Goal: Find specific page/section: Find specific page/section

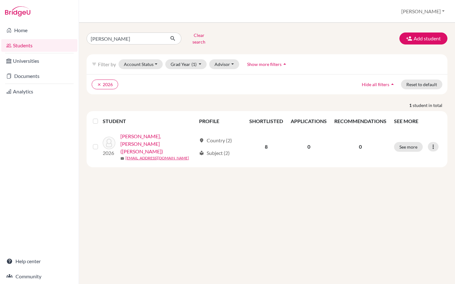
click at [77, 36] on div "Home Students Universities Documents Analytics Help center Community Students o…" at bounding box center [227, 142] width 455 height 284
type input "[MEDICAL_DATA]"
click button "submit" at bounding box center [173, 39] width 17 height 12
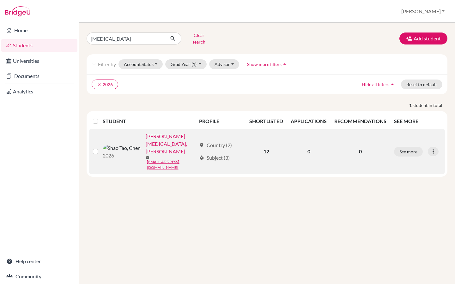
click at [146, 135] on link "[PERSON_NAME][MEDICAL_DATA], [PERSON_NAME]" at bounding box center [171, 144] width 50 height 23
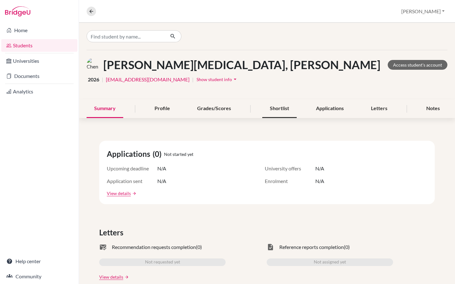
click at [273, 108] on div "Shortlist" at bounding box center [279, 108] width 34 height 19
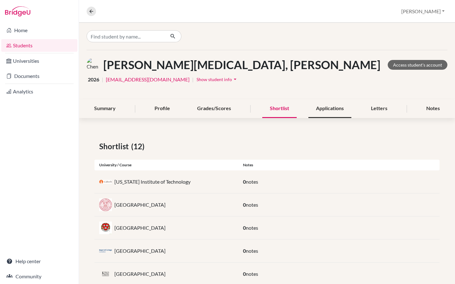
click at [326, 110] on div "Applications" at bounding box center [329, 108] width 43 height 19
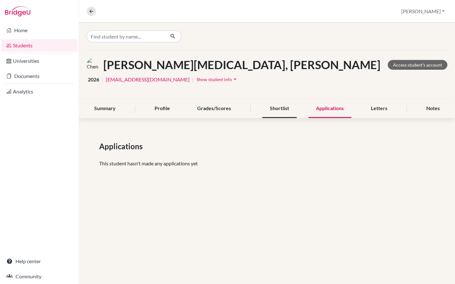
click at [288, 108] on div "Shortlist" at bounding box center [279, 108] width 34 height 19
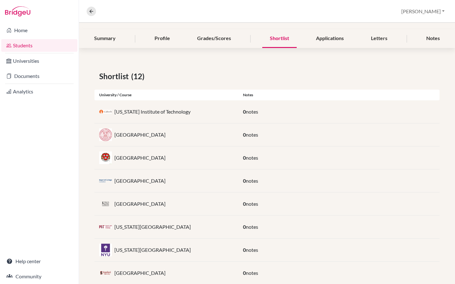
scroll to position [178, 0]
